Goal: Task Accomplishment & Management: Complete application form

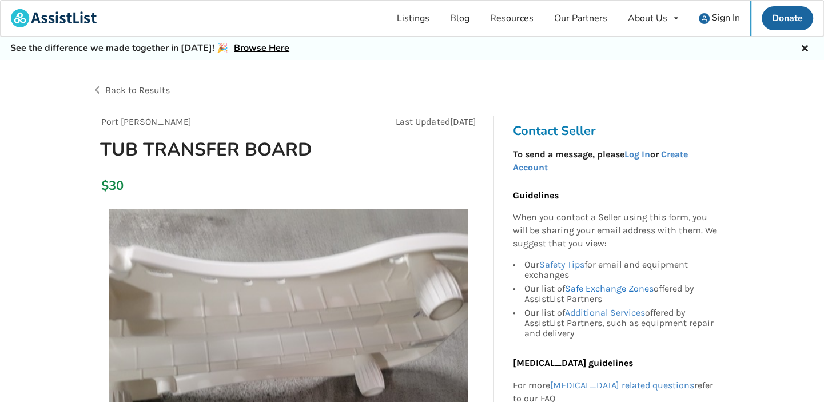
click at [610, 288] on link "Safe Exchange Zones" at bounding box center [608, 288] width 89 height 11
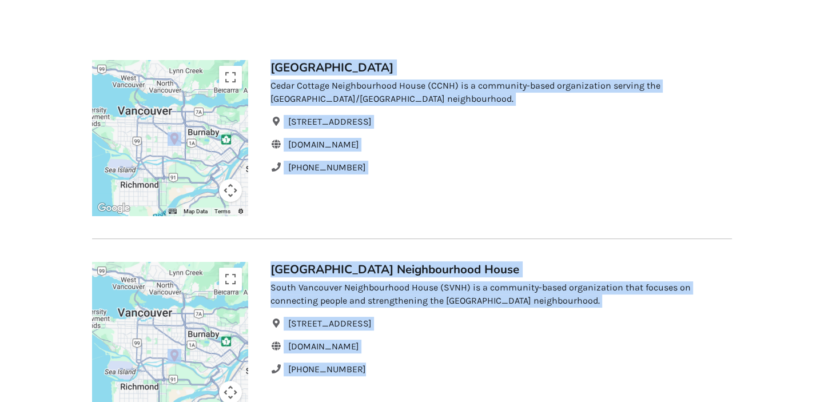
scroll to position [229, 0]
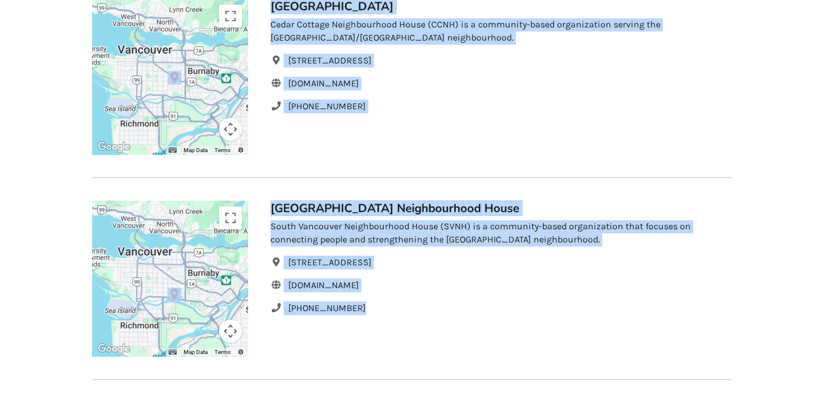
drag, startPoint x: 91, startPoint y: 55, endPoint x: 508, endPoint y: 322, distance: 495.2
click at [508, 322] on div "Back to Resources Community Exchange Zones At AssistList, we value the safety o…" at bounding box center [412, 371] width 640 height 1080
copy div "Loremipsu Dolorsit Ametc Ad ElitseDdoe, te incid utl etdolo ma ali enima. Mini’…"
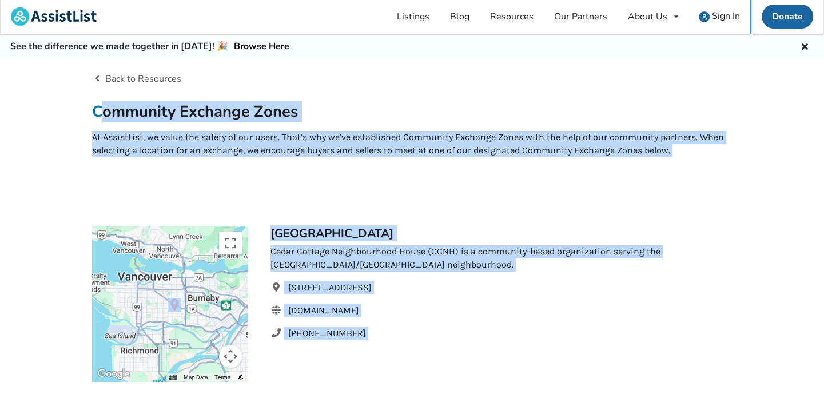
scroll to position [0, 0]
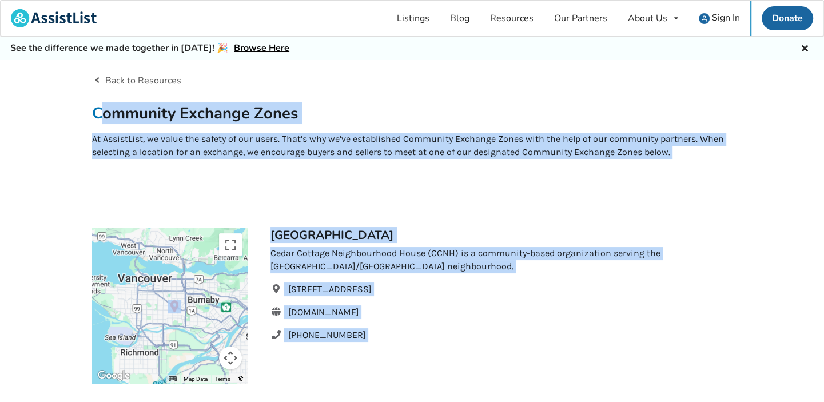
click at [318, 119] on h2 "Community Exchange Zones" at bounding box center [412, 113] width 640 height 20
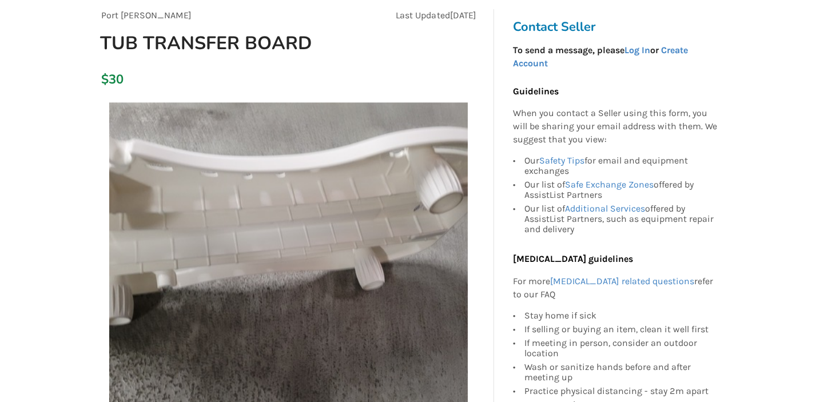
scroll to position [54, 0]
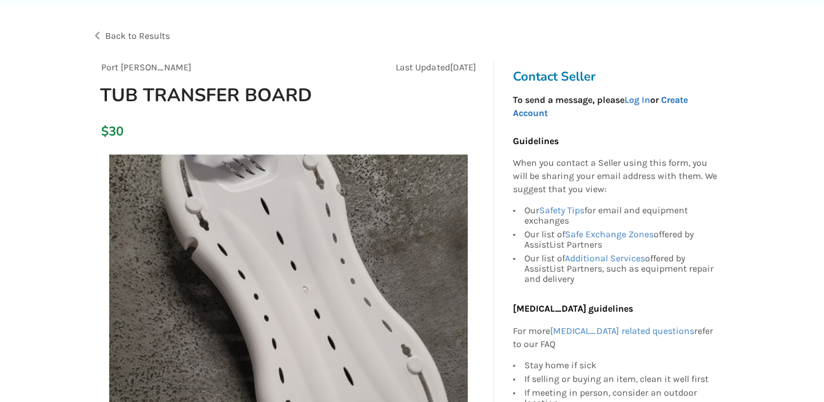
click at [687, 100] on link "Create Account" at bounding box center [599, 106] width 175 height 24
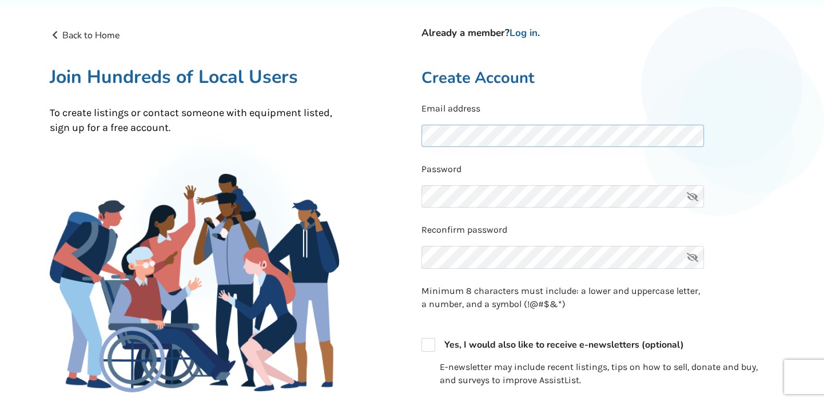
click at [409, 135] on div "Back to Home Already a member? Log in . Join Hundreds of Local Users To create …" at bounding box center [412, 306] width 743 height 575
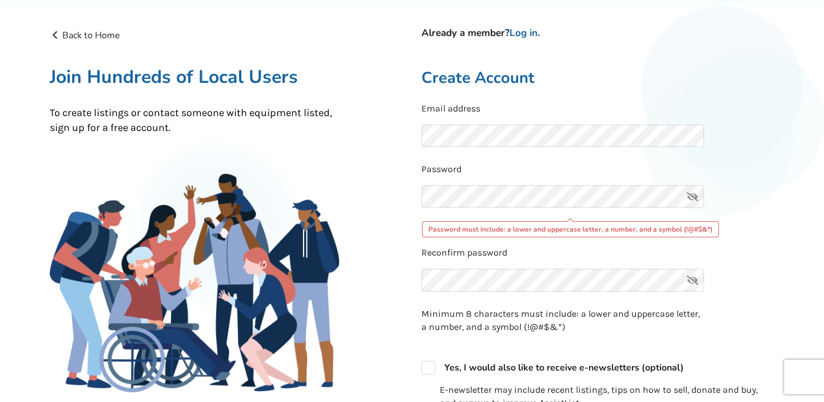
click at [688, 197] on icon at bounding box center [692, 196] width 23 height 23
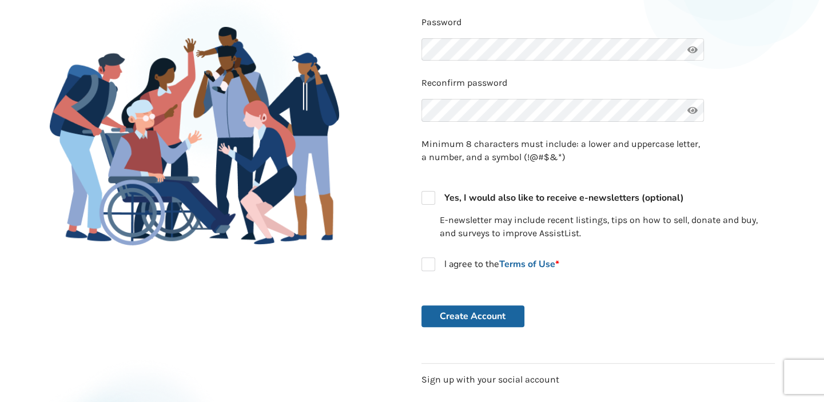
scroll to position [217, 0]
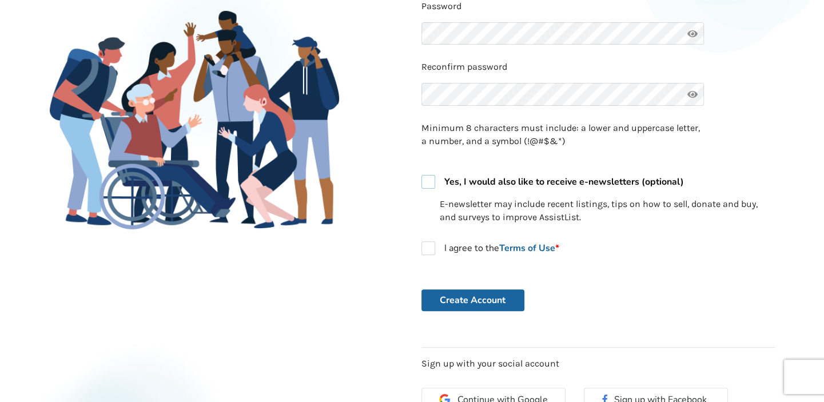
click at [421, 185] on label "Yes, I would also like to receive e-newsletters (optional)" at bounding box center [552, 182] width 262 height 14
checkbox input "true"
click at [430, 252] on label "I agree to the Terms of Use *" at bounding box center [490, 248] width 138 height 14
checkbox input "true"
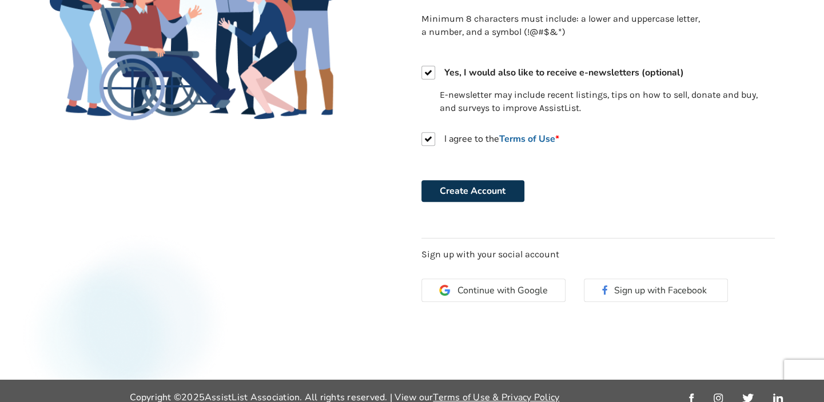
click at [488, 191] on button "Create Account" at bounding box center [472, 191] width 103 height 22
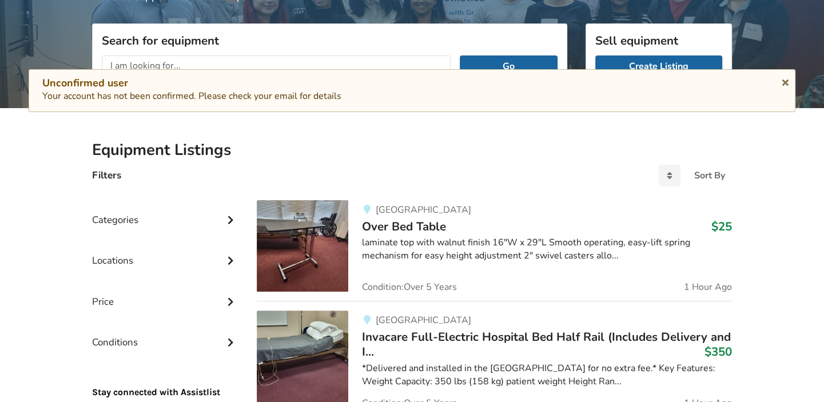
scroll to position [223, 0]
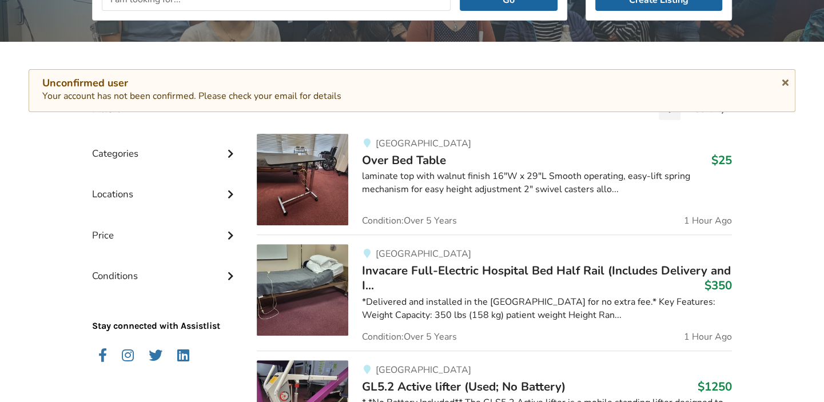
click at [225, 276] on icon at bounding box center [230, 275] width 11 height 10
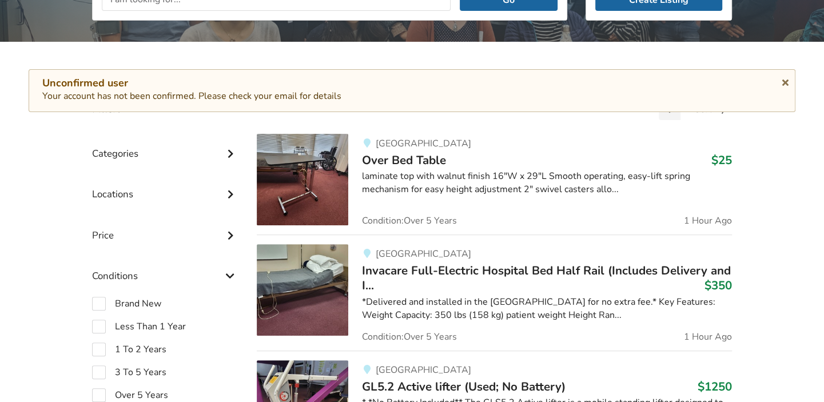
click at [226, 274] on icon at bounding box center [230, 275] width 11 height 10
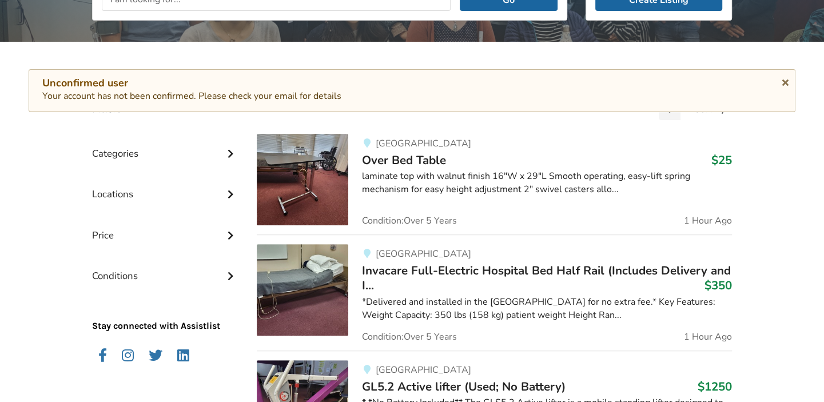
click at [230, 154] on icon at bounding box center [230, 152] width 11 height 10
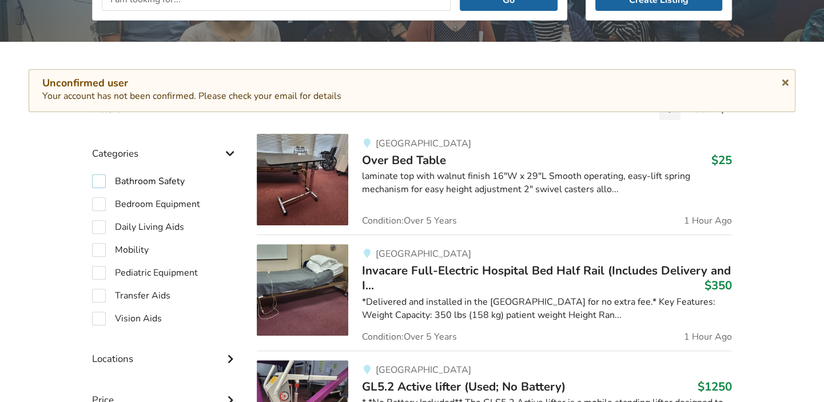
click at [137, 184] on label "Bathroom Safety" at bounding box center [138, 181] width 93 height 14
checkbox input "true"
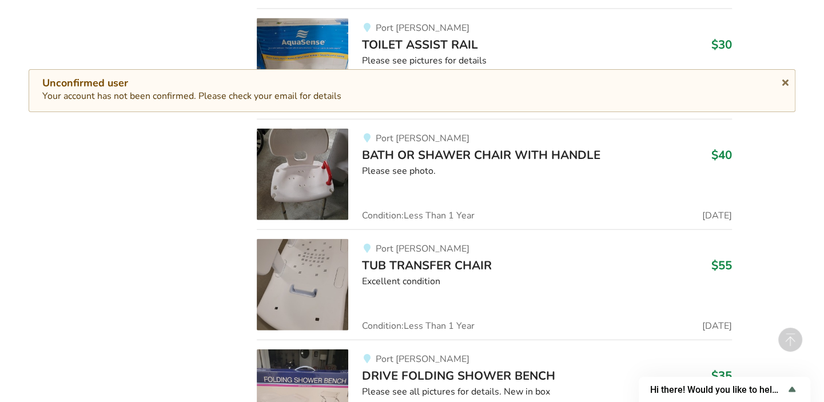
scroll to position [2128, 0]
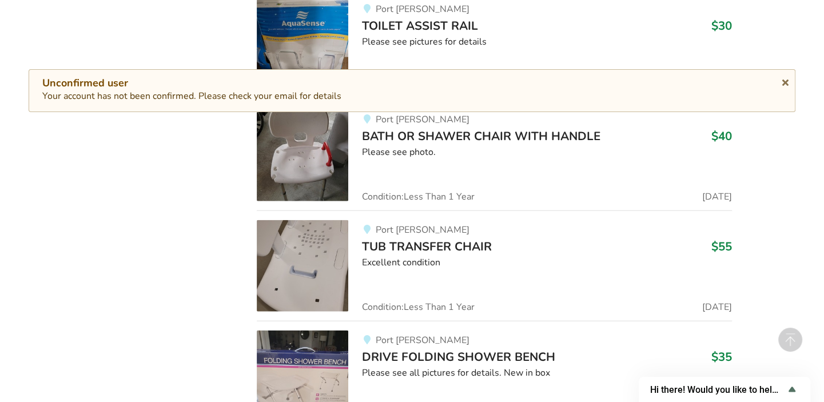
click at [329, 283] on img at bounding box center [302, 265] width 91 height 91
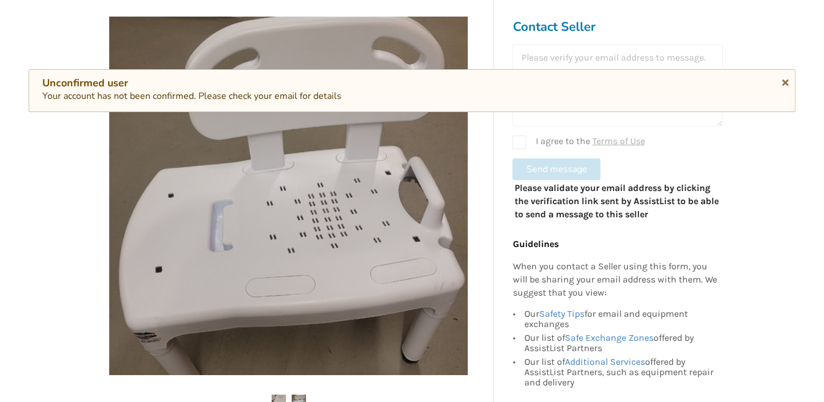
scroll to position [326, 0]
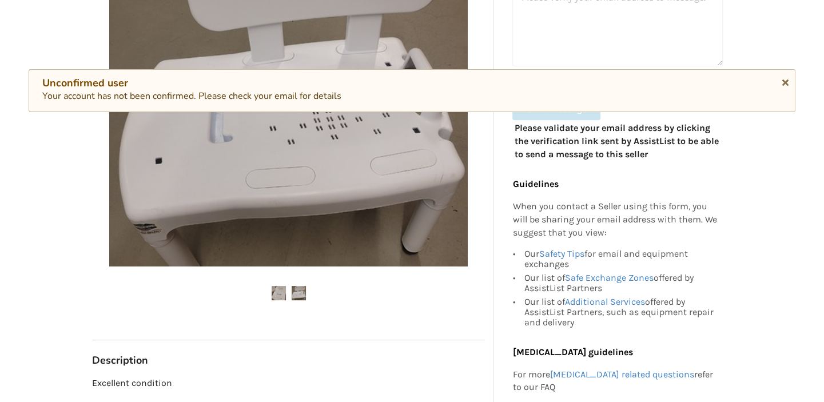
click at [304, 290] on img at bounding box center [299, 293] width 14 height 14
click at [787, 81] on icon at bounding box center [785, 80] width 11 height 9
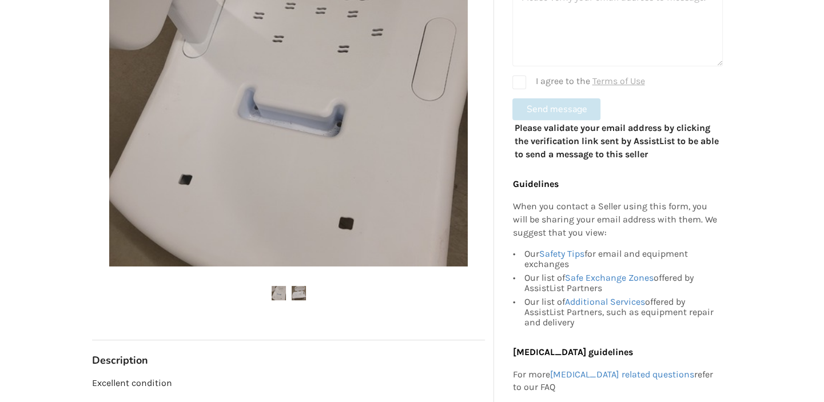
click at [281, 295] on img at bounding box center [279, 293] width 14 height 14
click at [297, 289] on img at bounding box center [299, 293] width 14 height 14
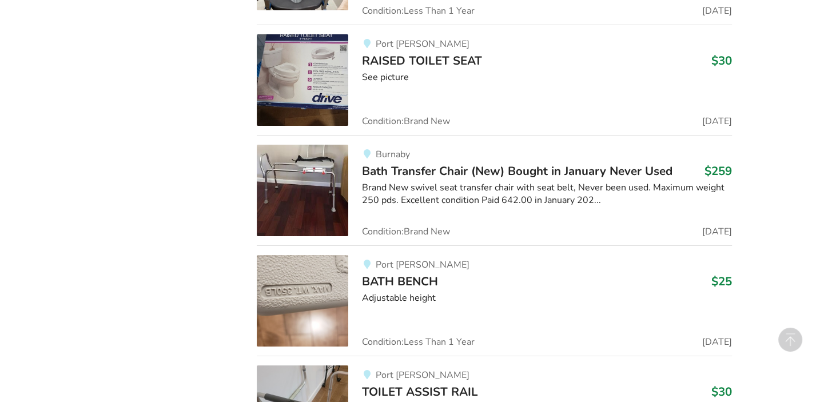
scroll to position [3326, 0]
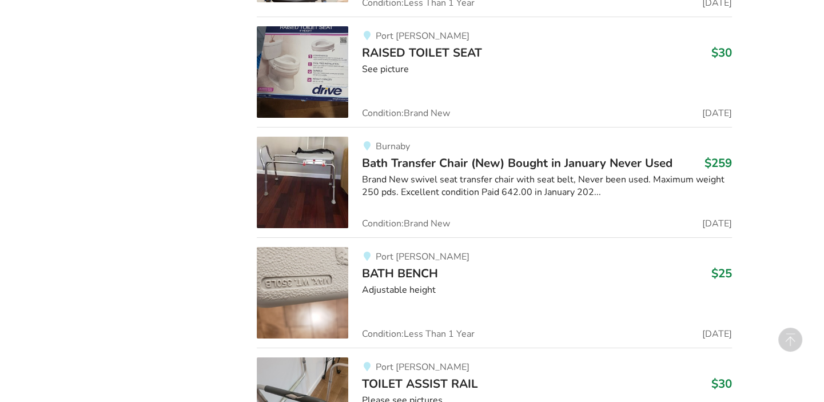
click at [307, 278] on img at bounding box center [302, 292] width 91 height 91
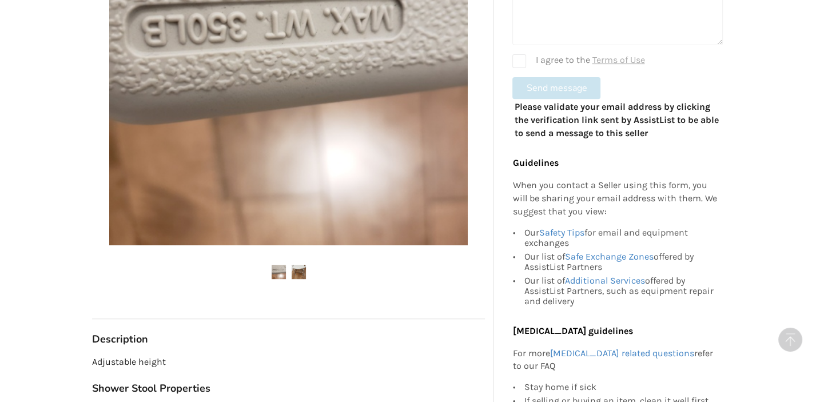
scroll to position [435, 0]
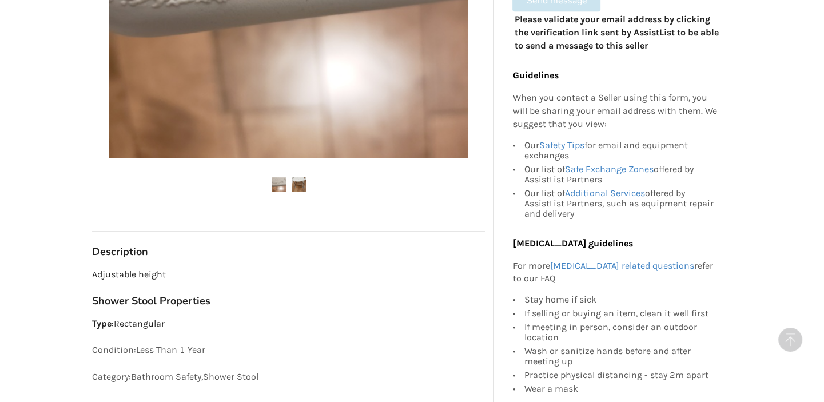
click at [296, 177] on img at bounding box center [299, 184] width 14 height 14
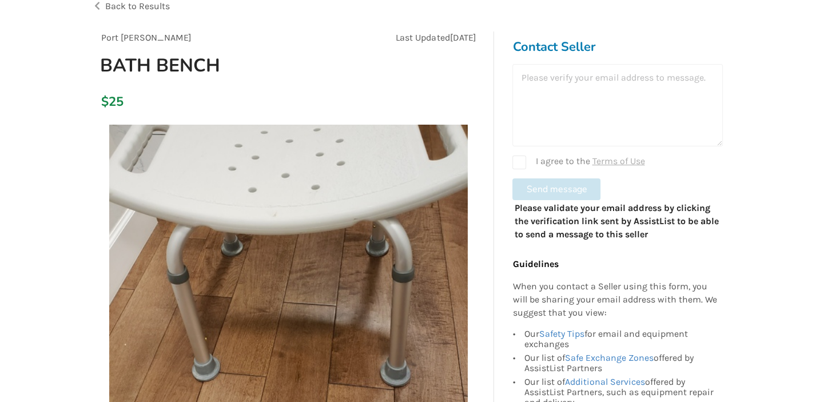
scroll to position [109, 0]
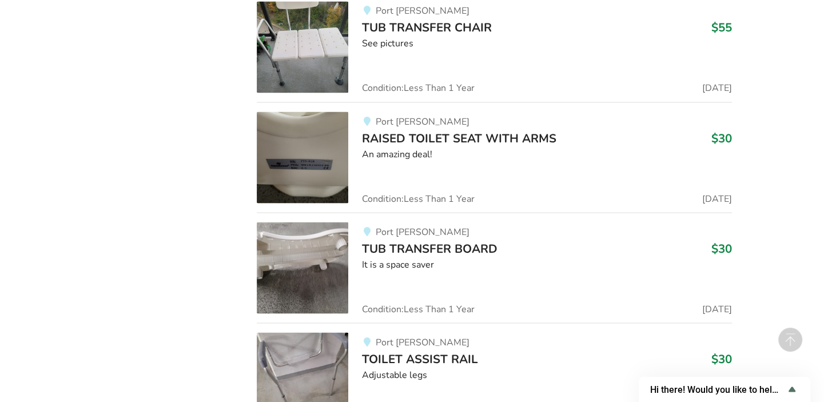
scroll to position [12020, 0]
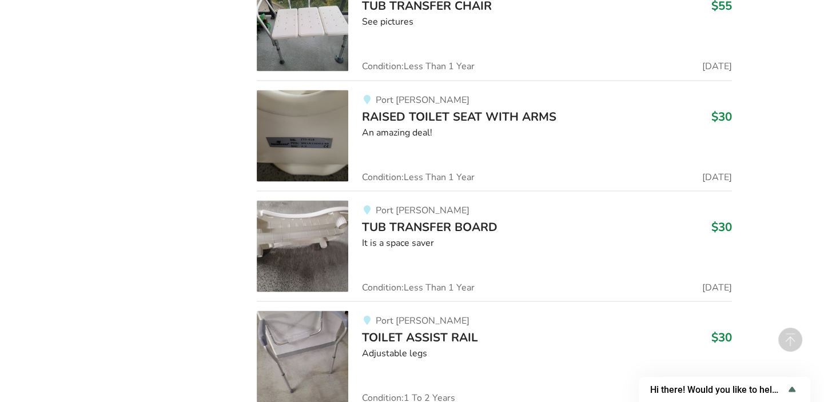
click at [308, 241] on img at bounding box center [302, 245] width 91 height 91
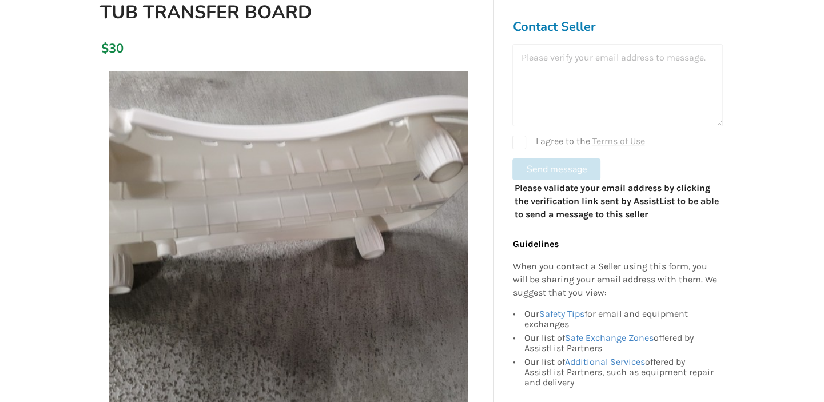
scroll to position [326, 0]
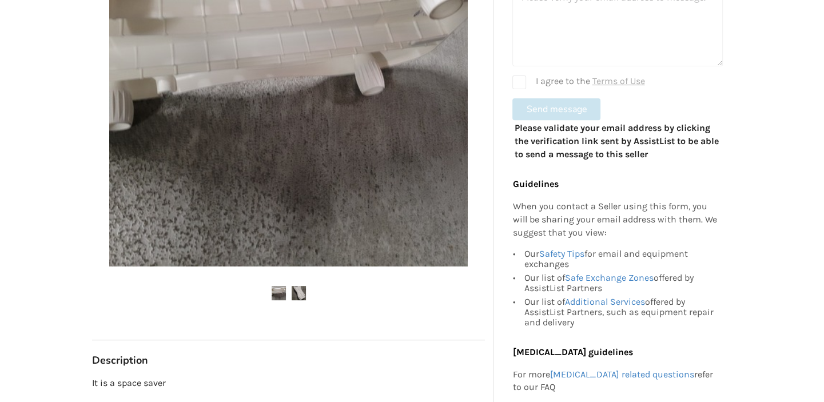
click at [298, 286] on img at bounding box center [299, 293] width 14 height 14
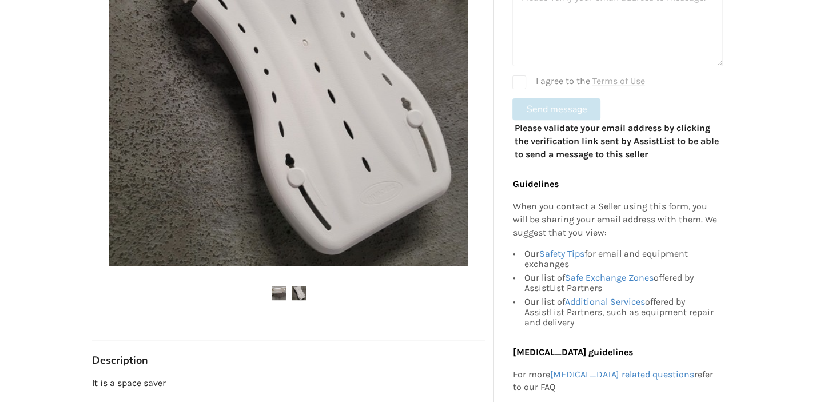
click at [277, 293] on img at bounding box center [279, 293] width 14 height 14
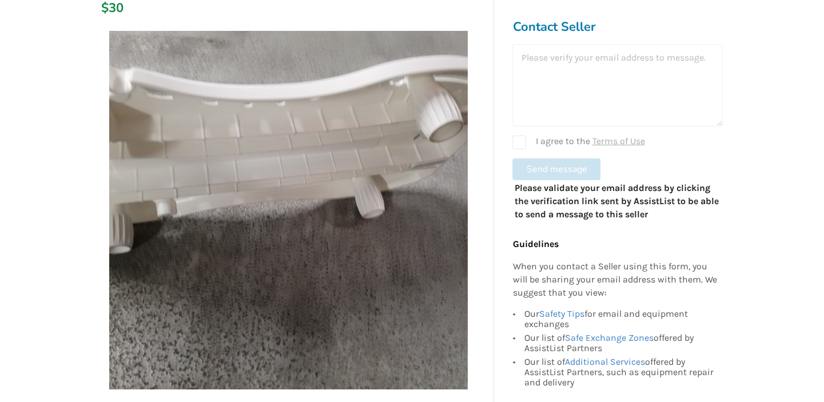
scroll to position [163, 0]
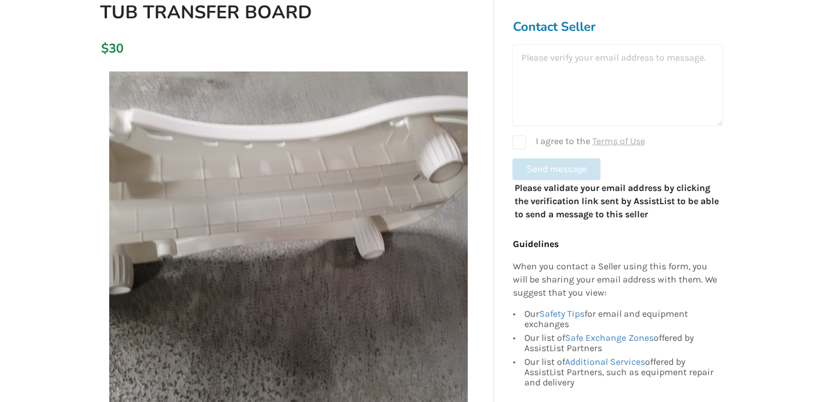
click at [632, 95] on div at bounding box center [617, 85] width 210 height 82
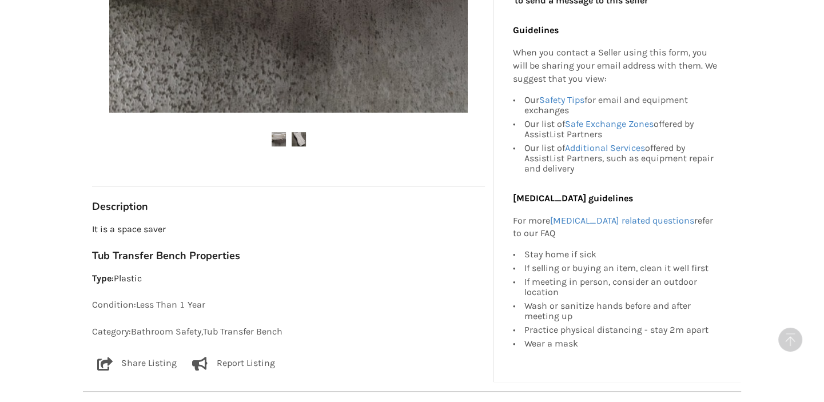
scroll to position [381, 0]
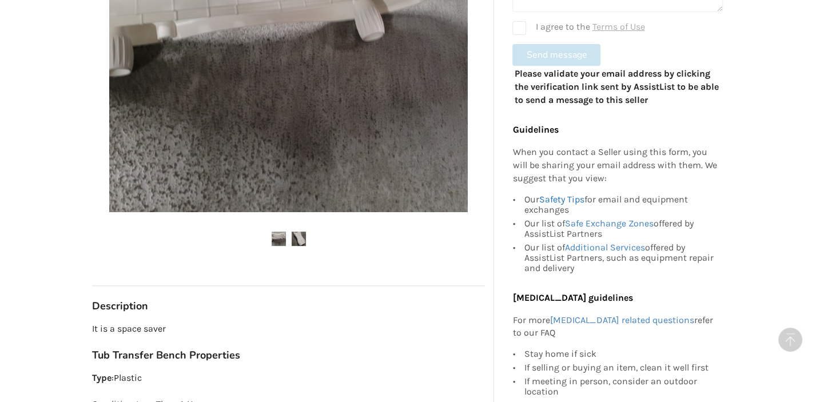
click at [554, 198] on link "Safety Tips" at bounding box center [560, 198] width 45 height 11
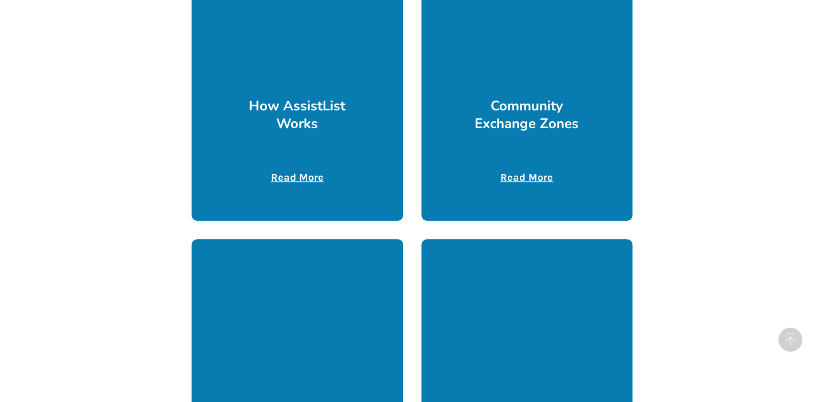
scroll to position [1887, 0]
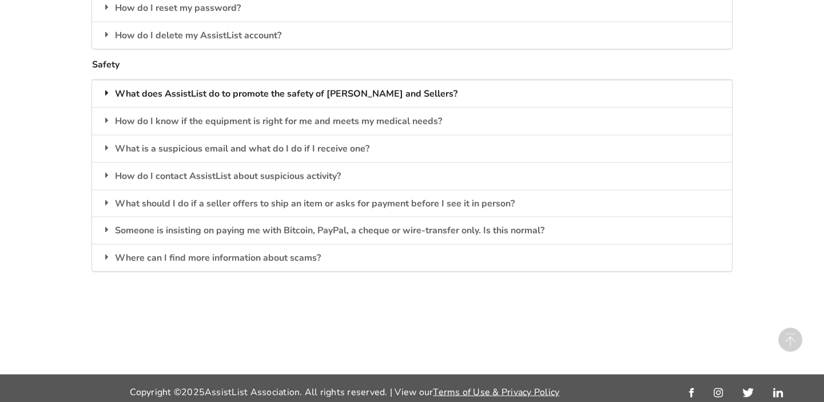
click at [99, 89] on div "What does AssistList do to promote the safety of Buyers and Sellers?" at bounding box center [412, 93] width 640 height 27
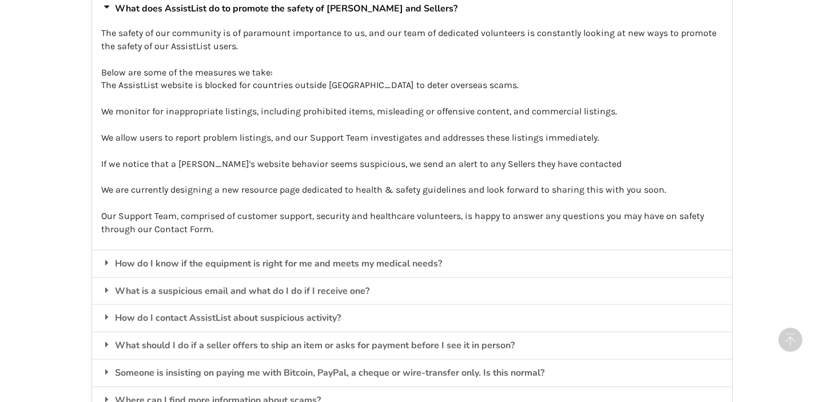
scroll to position [1995, 0]
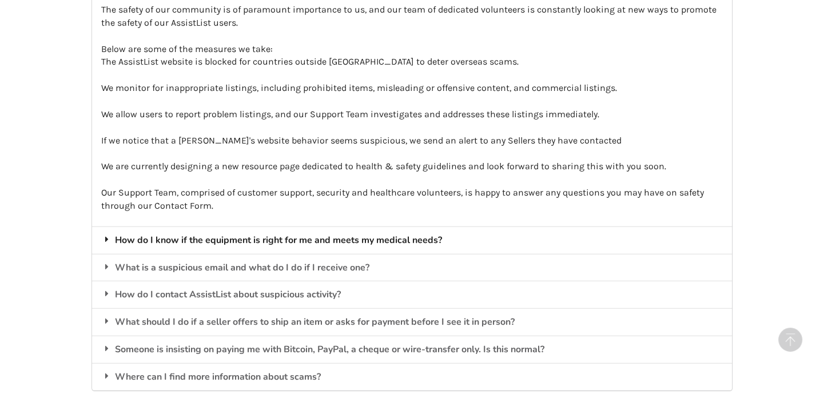
click at [107, 234] on icon at bounding box center [106, 238] width 11 height 9
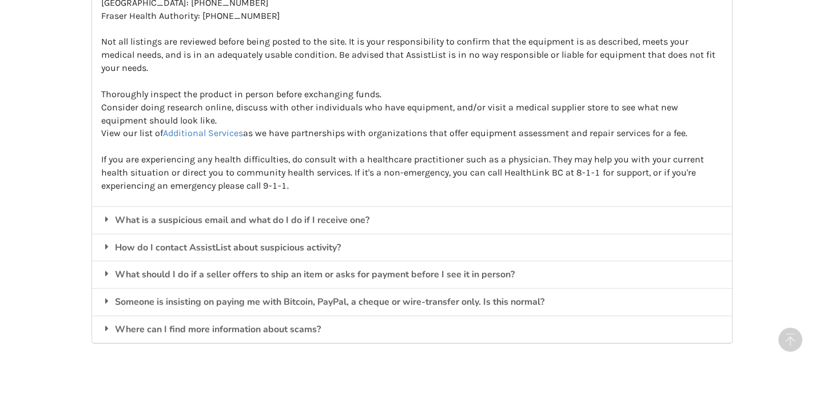
scroll to position [2213, 0]
click at [106, 273] on div "What should I do if a seller offers to ship an item or asks for payment before …" at bounding box center [412, 273] width 640 height 27
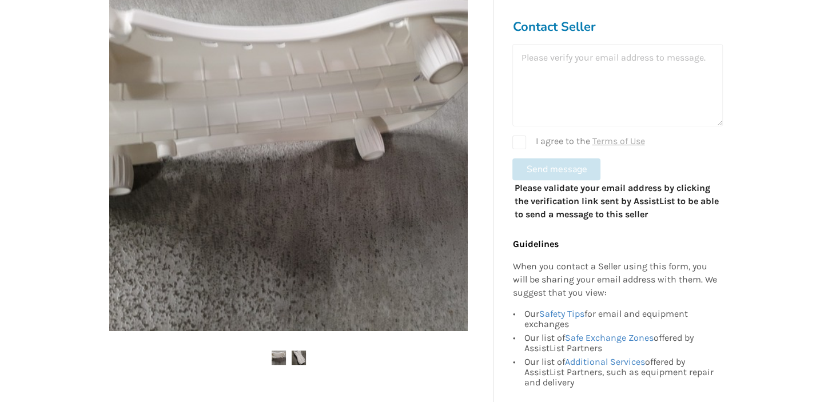
scroll to position [277, 0]
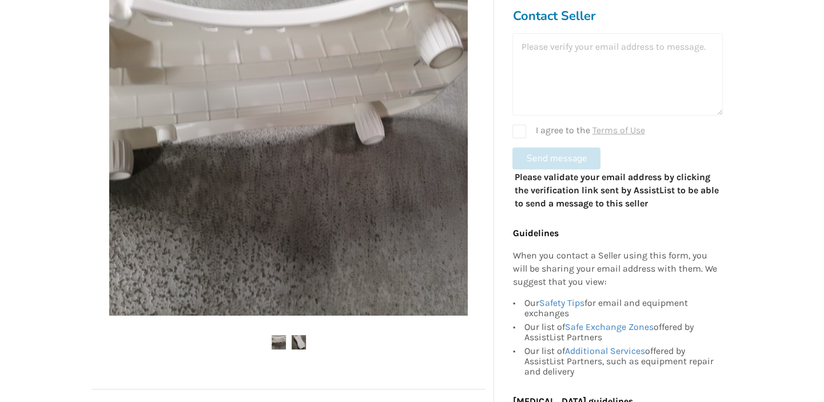
click at [584, 154] on form "I agree to the Terms of Use Send message" at bounding box center [617, 101] width 210 height 136
click at [721, 110] on div at bounding box center [617, 74] width 210 height 82
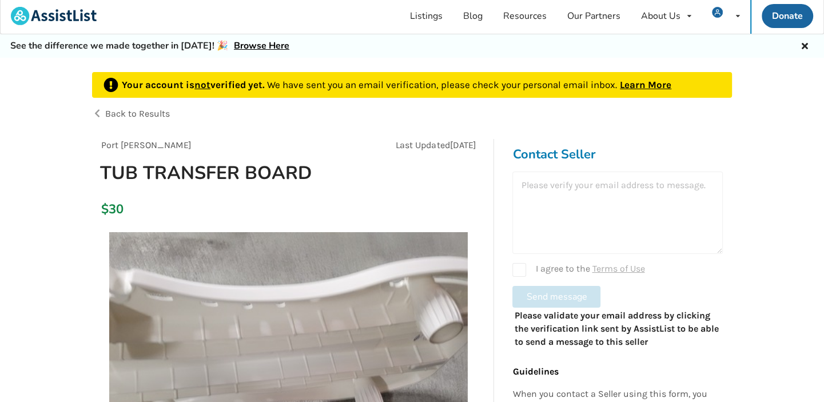
scroll to position [0, 0]
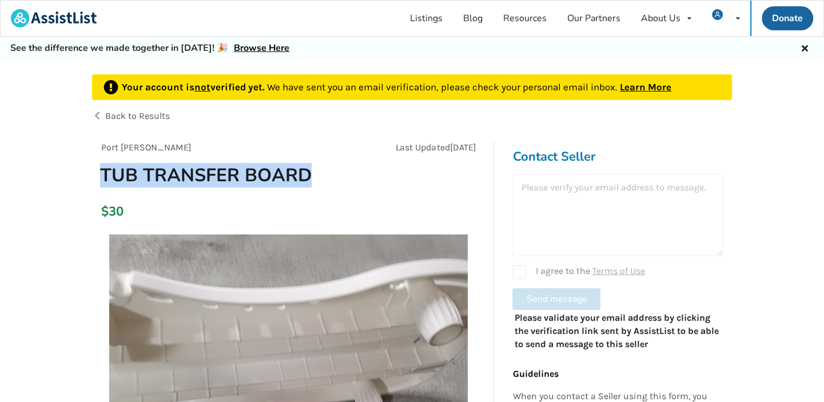
drag, startPoint x: 306, startPoint y: 178, endPoint x: 97, endPoint y: 178, distance: 209.2
click at [97, 178] on h1 "TUB TRANSFER BOARD" at bounding box center [226, 174] width 270 height 23
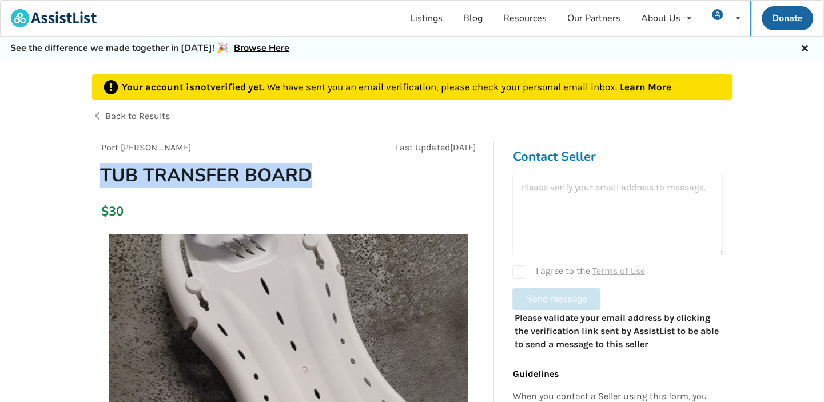
drag, startPoint x: 97, startPoint y: 178, endPoint x: 169, endPoint y: 173, distance: 72.2
copy h1 "TUB TRANSFER BOARD"
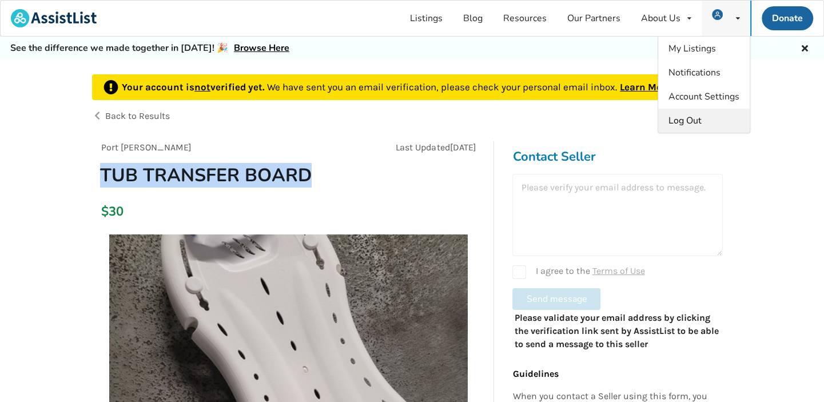
click at [696, 118] on span "Log Out" at bounding box center [684, 120] width 33 height 13
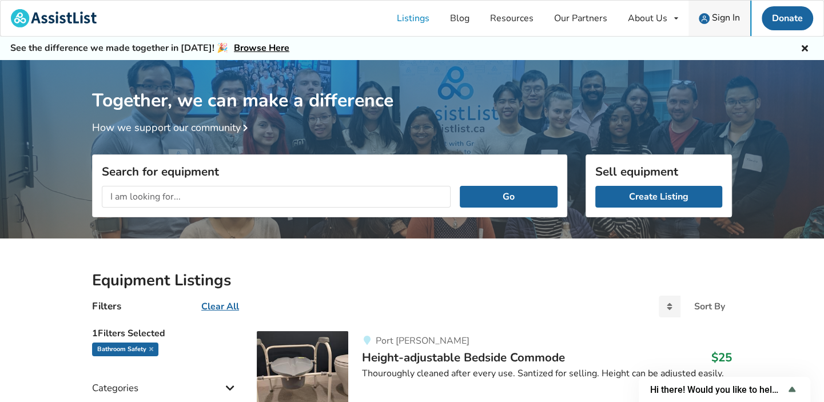
click at [717, 17] on span "Sign In" at bounding box center [726, 17] width 28 height 13
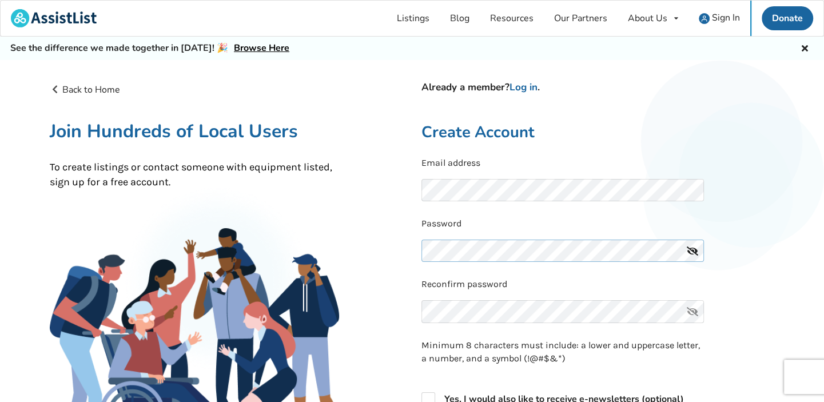
scroll to position [109, 0]
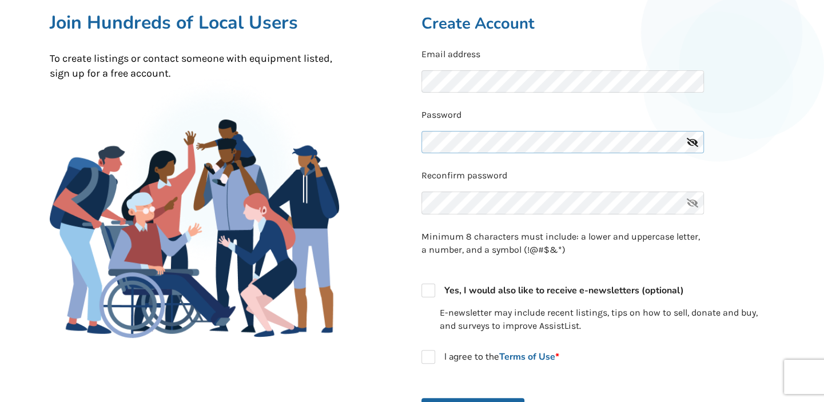
click at [358, 139] on div "Back to Home Already a member? Log in . Join Hundreds of Local Users To create …" at bounding box center [412, 252] width 743 height 575
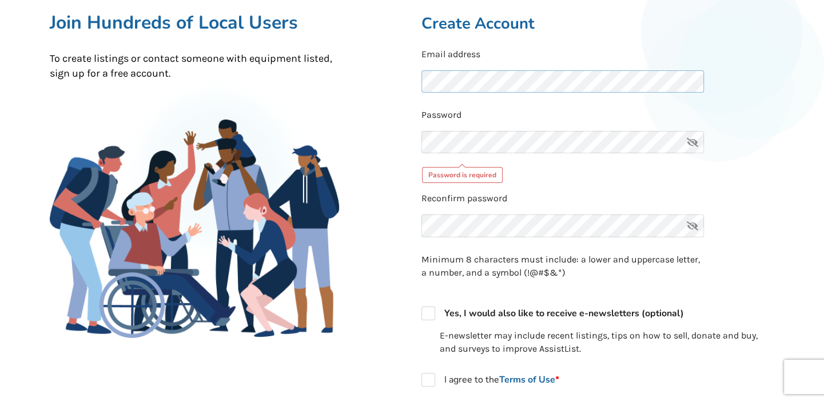
click at [342, 79] on div "Back to Home Already a member? Log in . Join Hundreds of Local Users To create …" at bounding box center [412, 264] width 743 height 598
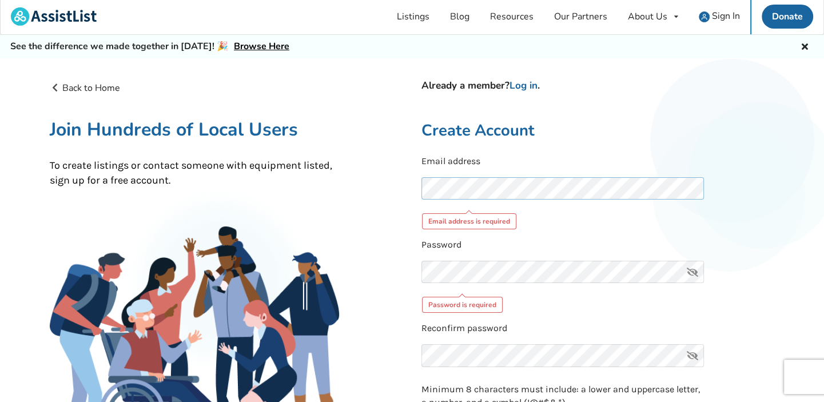
scroll to position [0, 0]
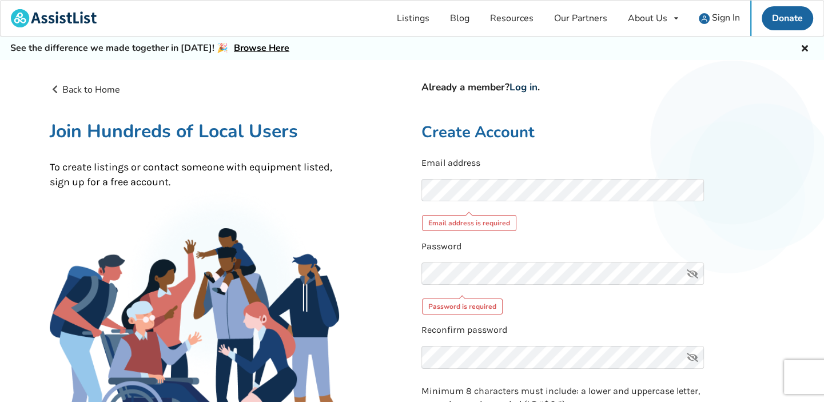
click at [525, 89] on link "Log in" at bounding box center [523, 87] width 28 height 13
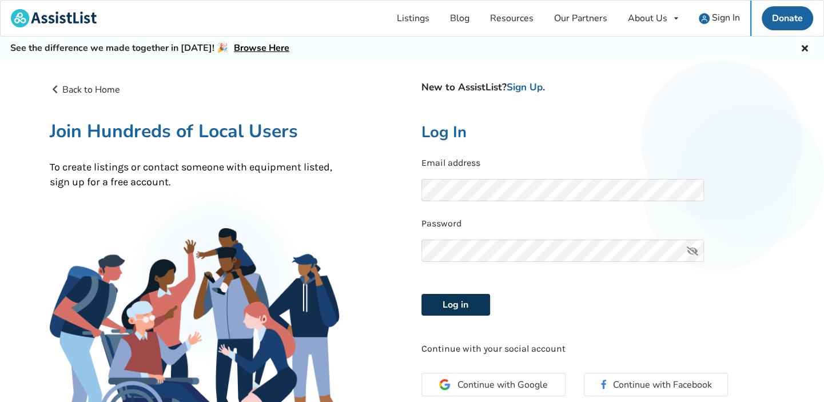
click at [463, 310] on button "Log in" at bounding box center [455, 305] width 69 height 22
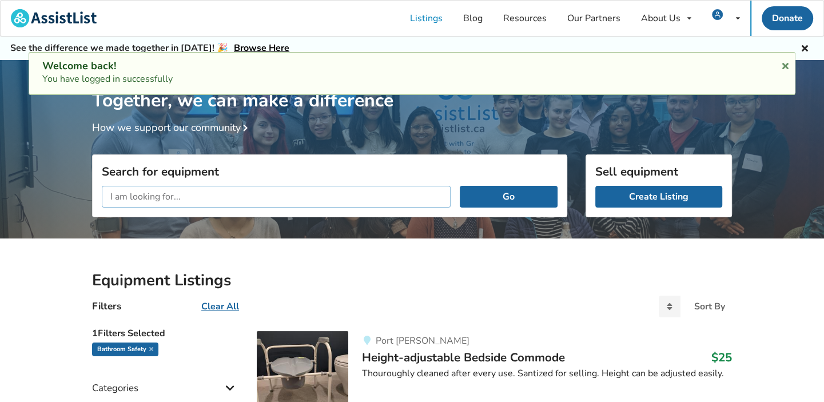
click at [137, 198] on input "text" at bounding box center [276, 197] width 349 height 22
paste input "AssistListCM1958$$"
drag, startPoint x: 215, startPoint y: 200, endPoint x: 39, endPoint y: 187, distance: 176.5
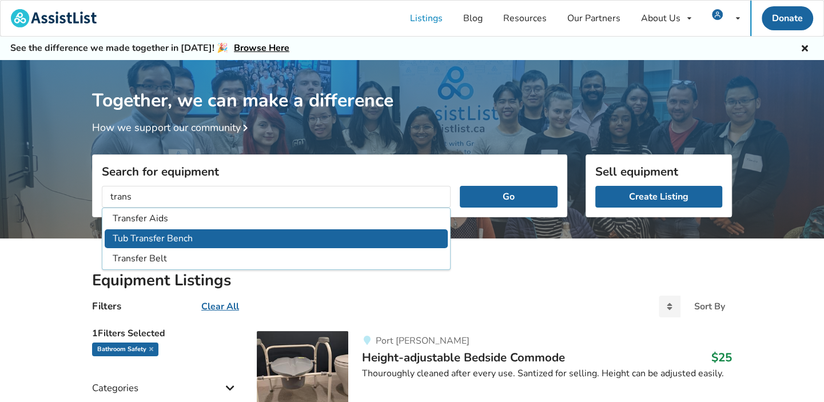
click at [143, 239] on li "Tub Transfer Bench" at bounding box center [276, 238] width 343 height 19
type input "Tub Transfer Bench"
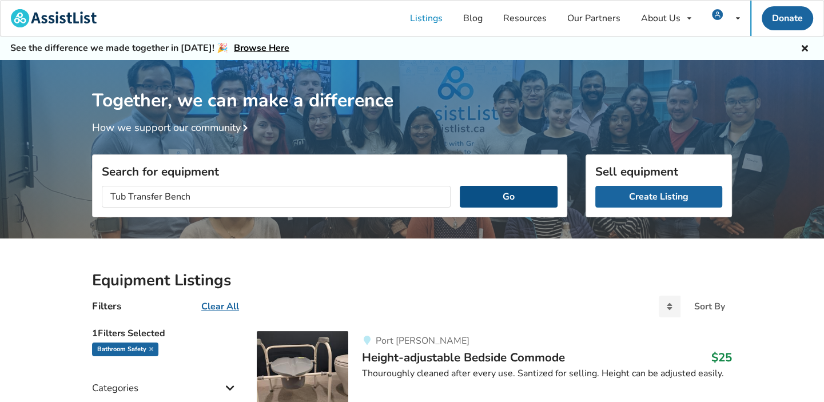
click at [478, 191] on button "Go" at bounding box center [509, 197] width 98 height 22
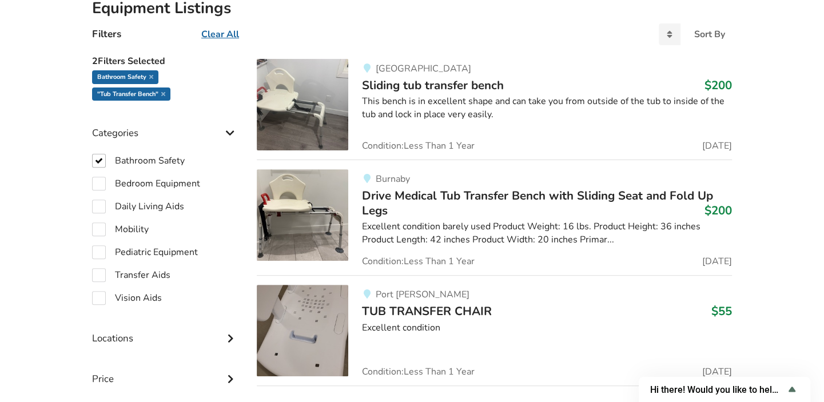
scroll to position [326, 0]
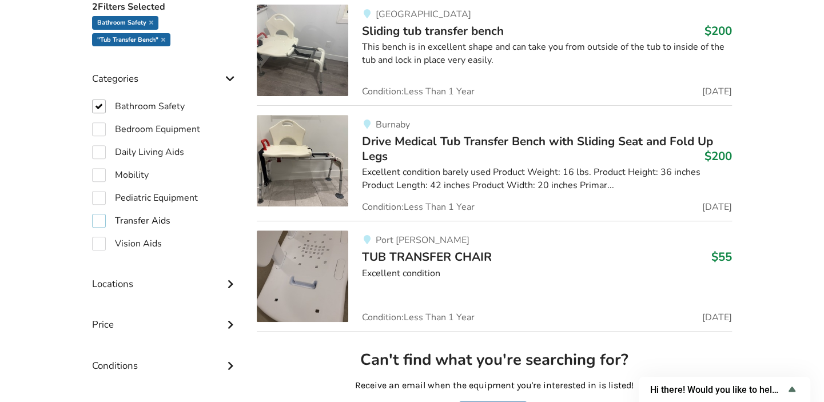
click at [99, 220] on label "Transfer Aids" at bounding box center [131, 221] width 78 height 14
checkbox input "true"
click at [98, 109] on label "Bathroom Safety" at bounding box center [138, 106] width 93 height 14
checkbox input "false"
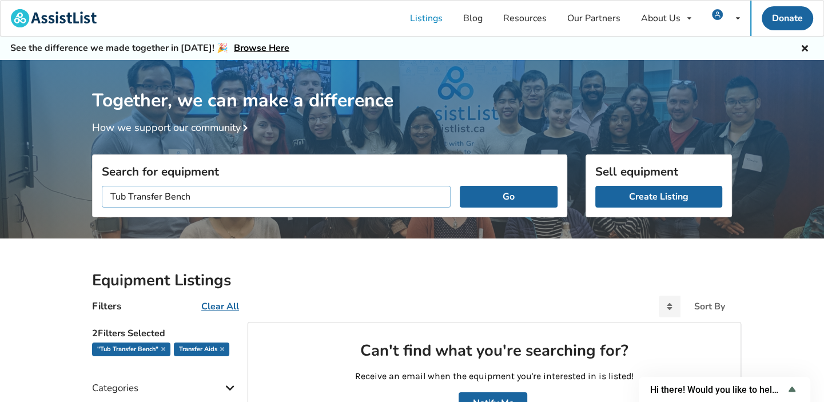
click at [249, 200] on input "Tub Transfer Bench" at bounding box center [276, 197] width 349 height 22
drag, startPoint x: 246, startPoint y: 196, endPoint x: 170, endPoint y: 194, distance: 76.0
click at [167, 193] on input "Tub Transfer Bench" at bounding box center [276, 197] width 349 height 22
type input "Tub Transfer Board"
click at [498, 202] on button "Go" at bounding box center [509, 197] width 98 height 22
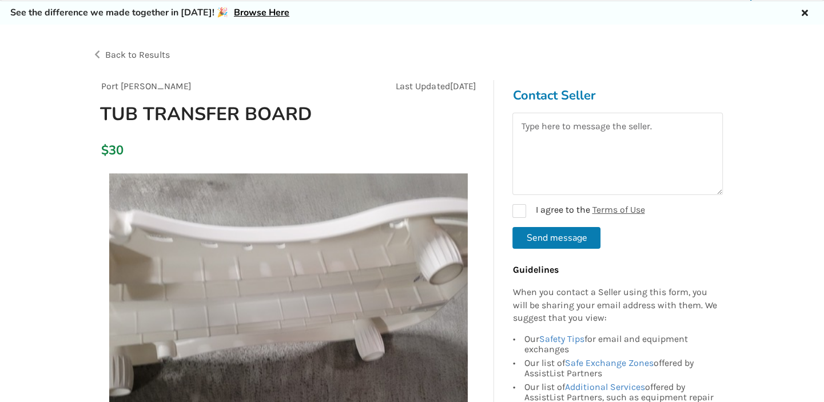
scroll to position [54, 0]
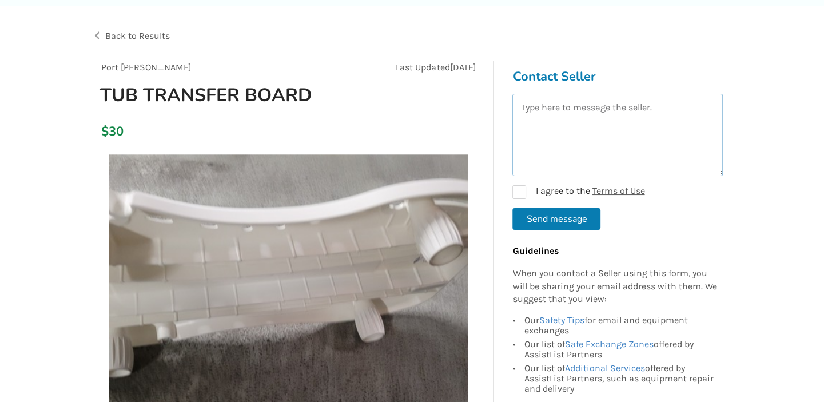
click at [617, 124] on textarea at bounding box center [617, 135] width 210 height 82
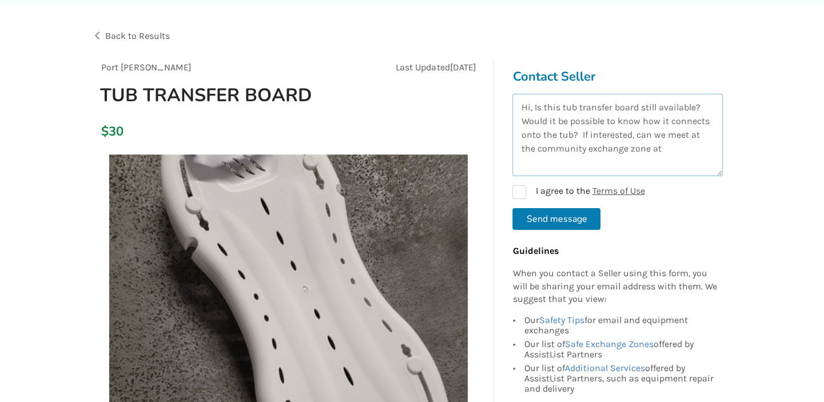
paste textarea "6470 Victoria Dr, Vancouver BC V5P 3X7"
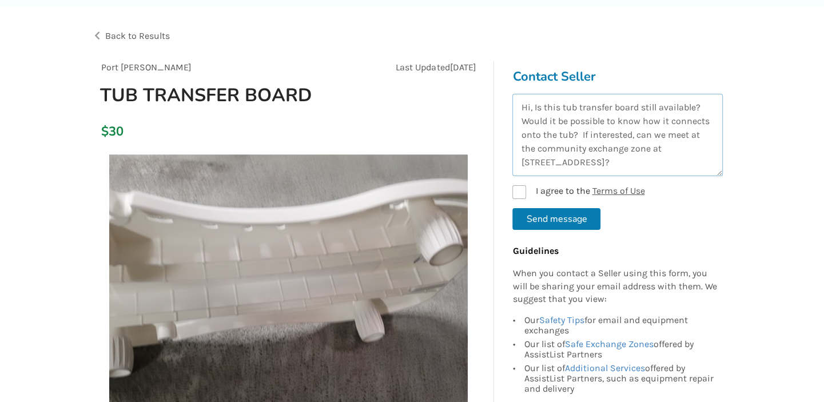
type textarea "Hi, Is this tub transfer board still available? Would it be possible to know ho…"
click at [620, 189] on link "Terms of Use" at bounding box center [618, 190] width 53 height 11
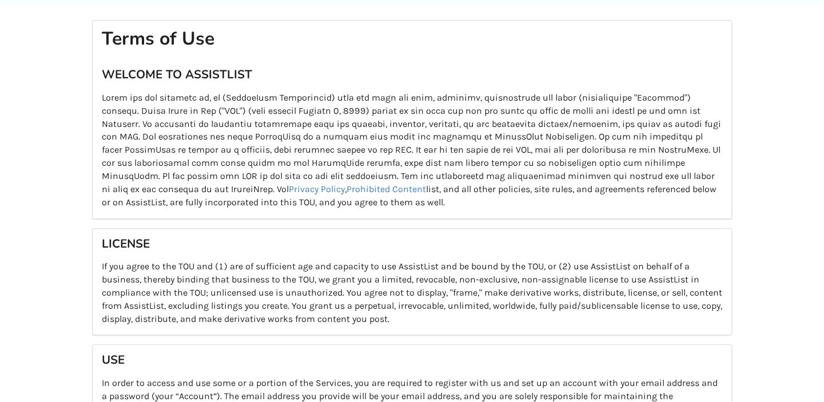
scroll to position [81, 0]
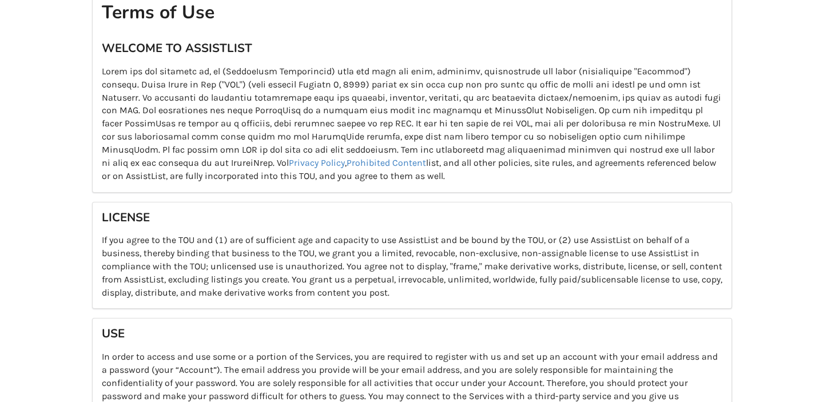
scroll to position [54, 0]
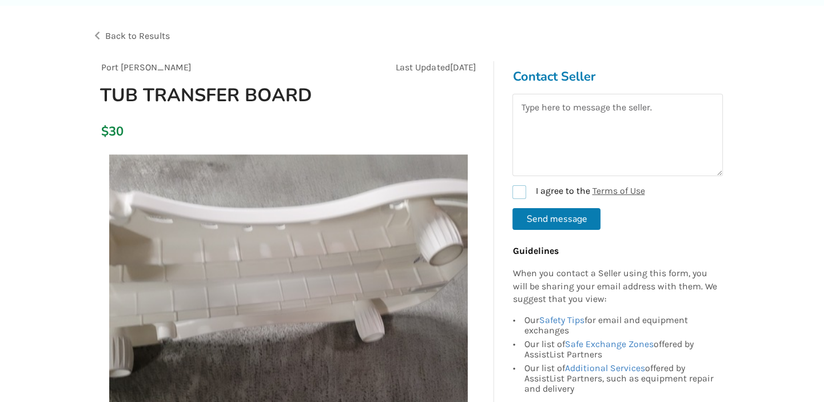
click at [524, 190] on label "I agree to the Terms of Use" at bounding box center [578, 192] width 132 height 14
checkbox input "true"
click at [581, 117] on textarea at bounding box center [617, 135] width 210 height 82
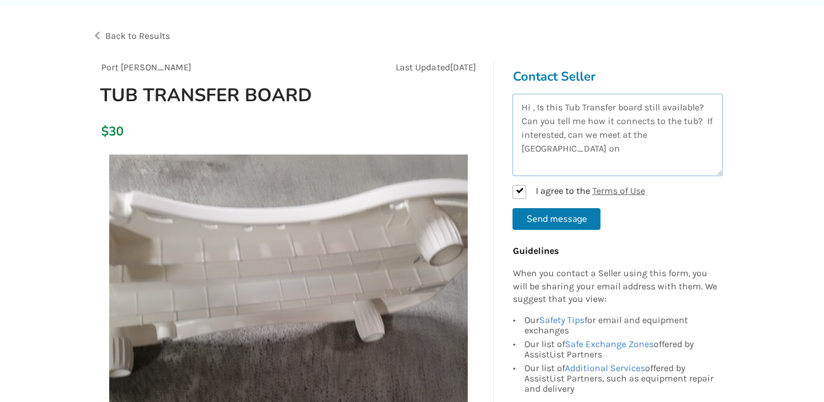
paste textarea "6470 Victoria Dr, Vancouver BC V5P 3X7"
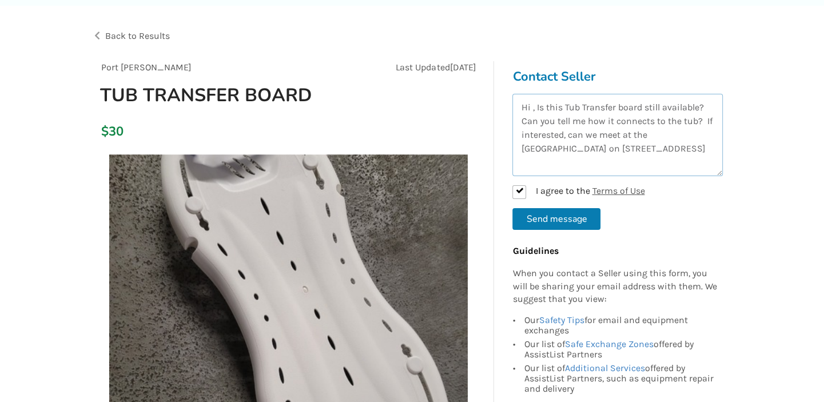
click at [530, 146] on textarea "Hi , Is this Tub Transfer board still available? Can you tell me how it connect…" at bounding box center [617, 135] width 210 height 82
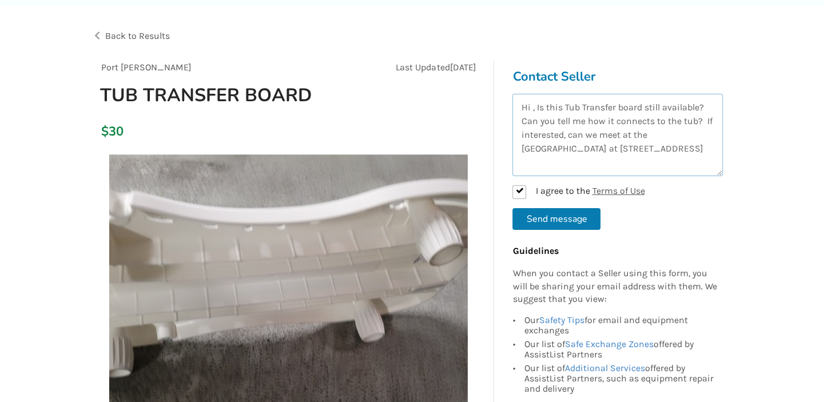
drag, startPoint x: 696, startPoint y: 146, endPoint x: 660, endPoint y: 149, distance: 36.2
click at [660, 149] on textarea "Hi , Is this Tub Transfer board still available? Can you tell me how it connect…" at bounding box center [617, 135] width 210 height 82
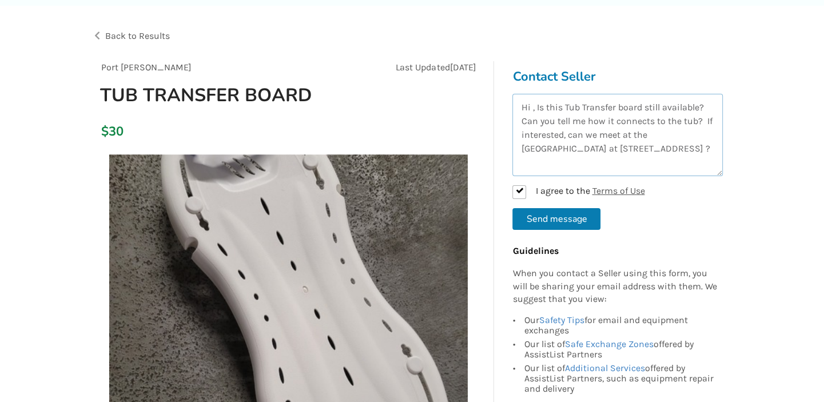
type textarea "Hi , Is this Tub Transfer board still available? Can you tell me how it connect…"
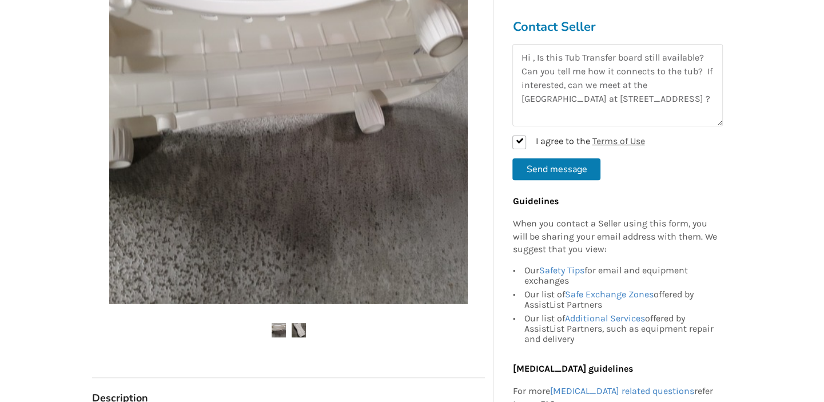
scroll to position [163, 0]
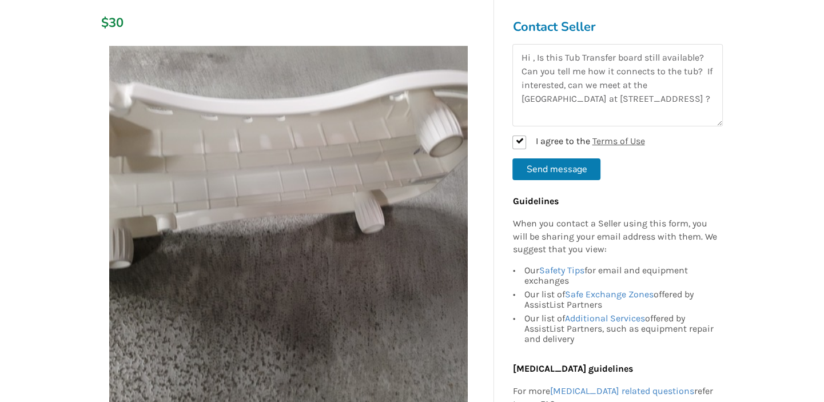
click at [578, 165] on button "Send message" at bounding box center [556, 169] width 88 height 22
checkbox input "false"
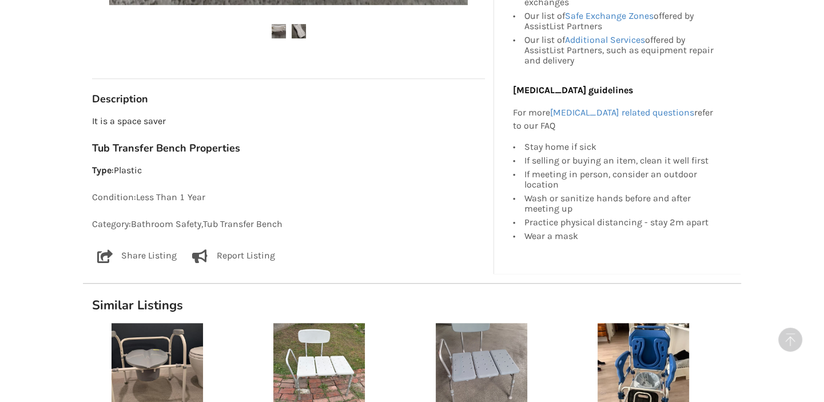
scroll to position [544, 0]
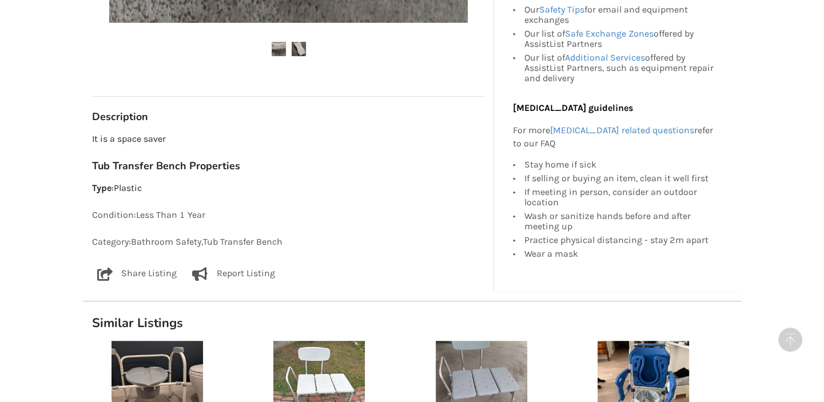
click at [752, 293] on div "Back to Results Port Moody Last Updated Jun 30 TUB TRANSFER BOARD $30 Port Mood…" at bounding box center [412, 179] width 824 height 1327
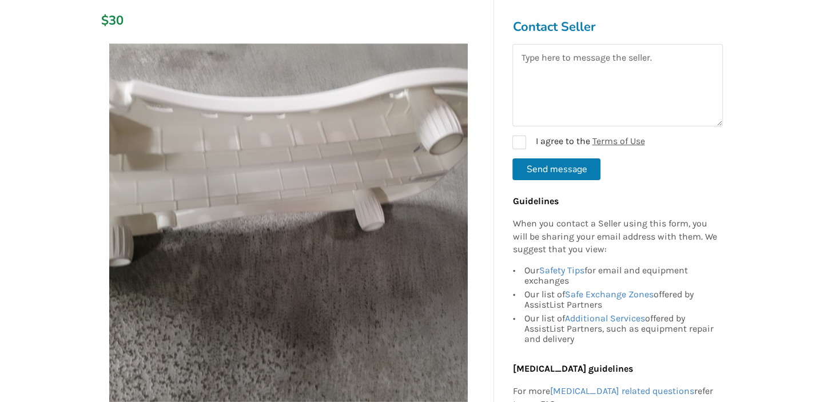
scroll to position [54, 0]
